Goal: Navigation & Orientation: Find specific page/section

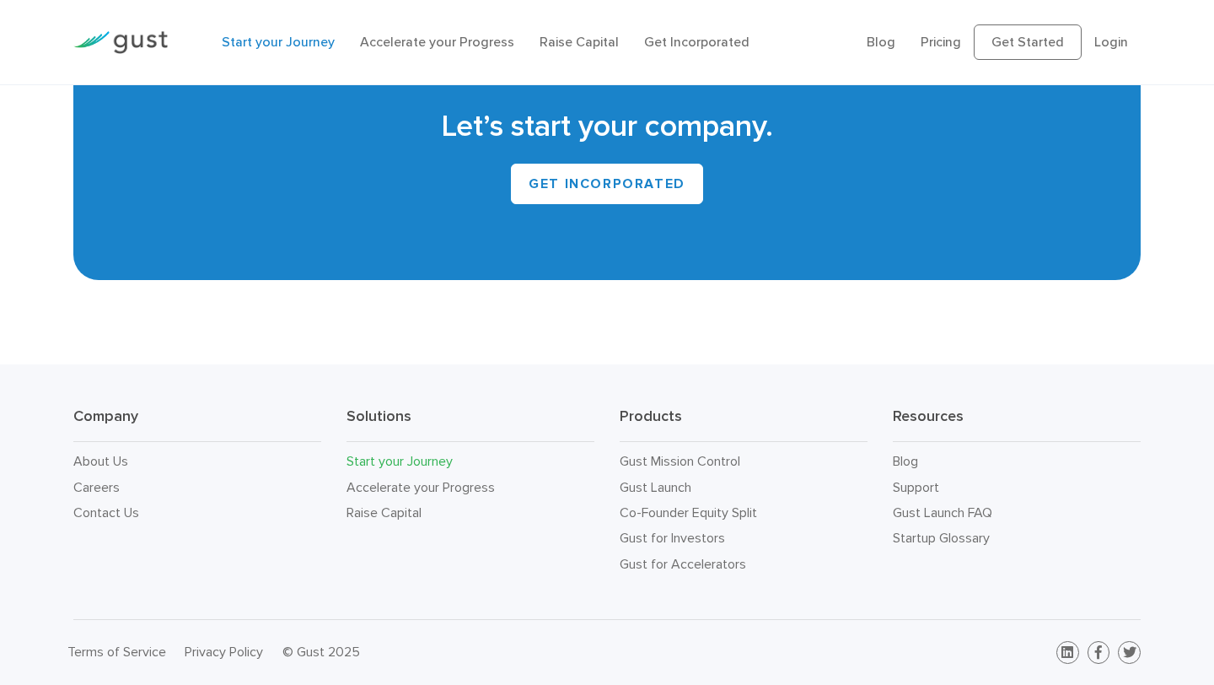
scroll to position [3145, 0]
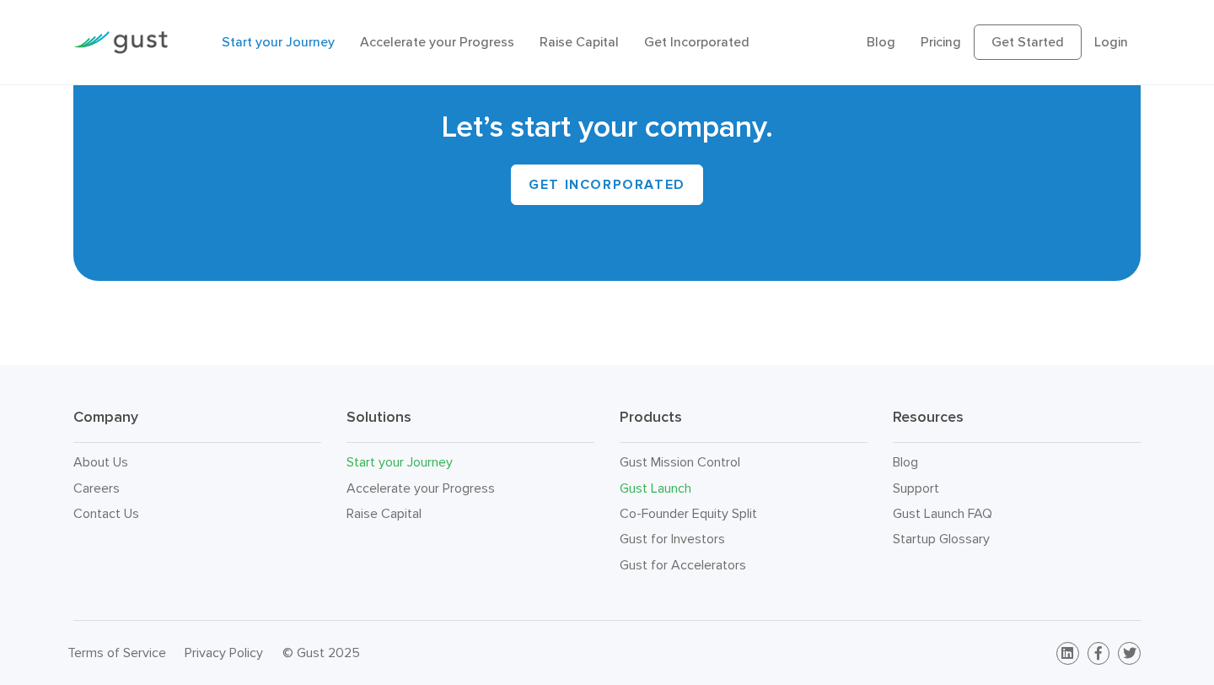
click at [677, 484] on link "Gust Launch" at bounding box center [656, 488] width 72 height 16
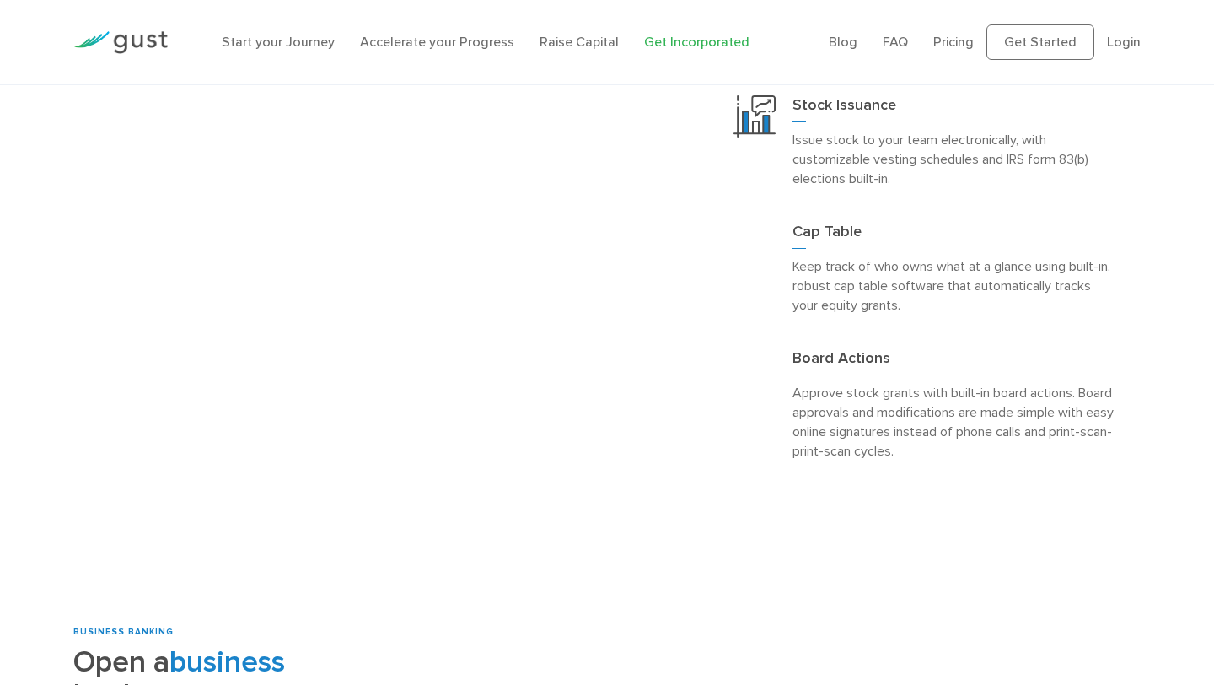
scroll to position [1487, 0]
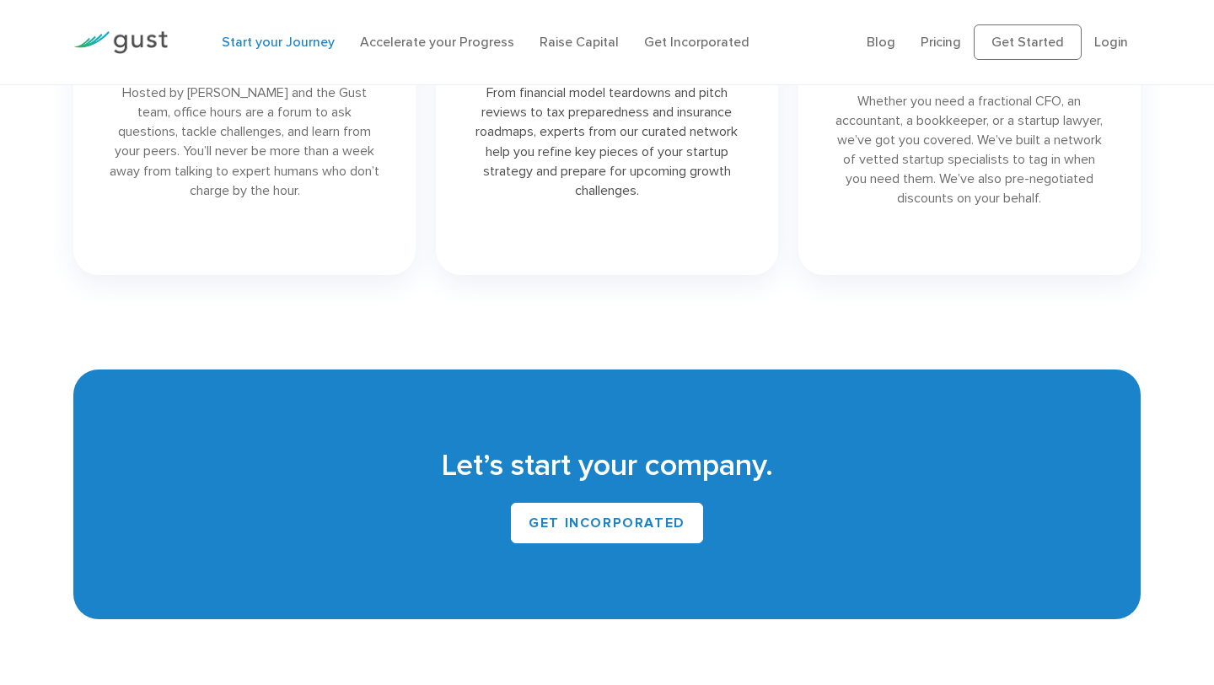
scroll to position [3145, 0]
